Goal: Transaction & Acquisition: Purchase product/service

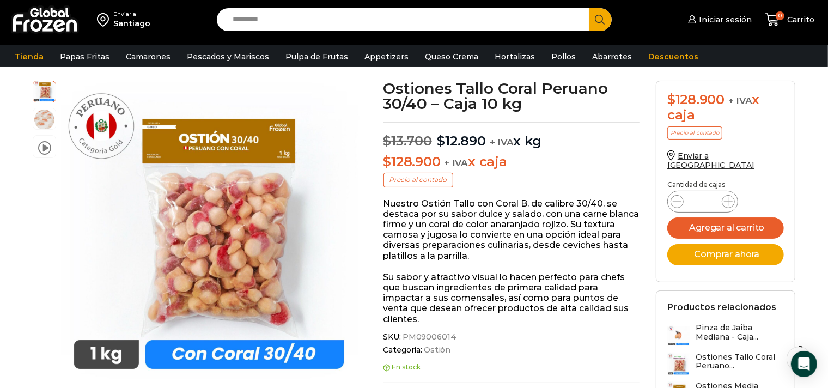
click at [269, 22] on input "Search input" at bounding box center [406, 19] width 356 height 23
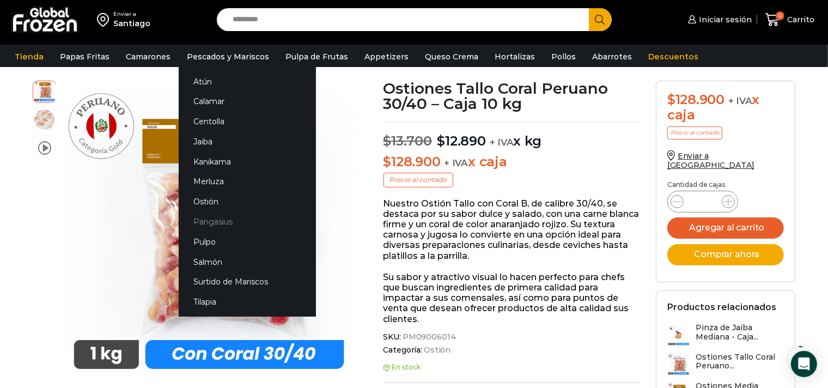
click at [214, 224] on link "Pangasius" at bounding box center [247, 222] width 137 height 20
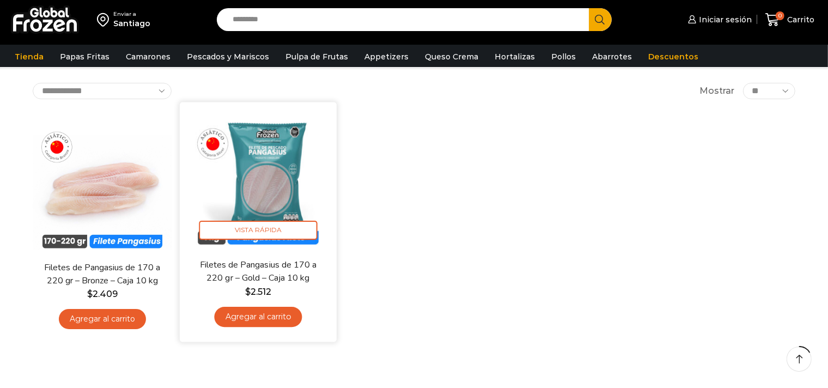
click at [280, 158] on img at bounding box center [258, 181] width 141 height 141
